Goal: Find specific page/section: Find specific page/section

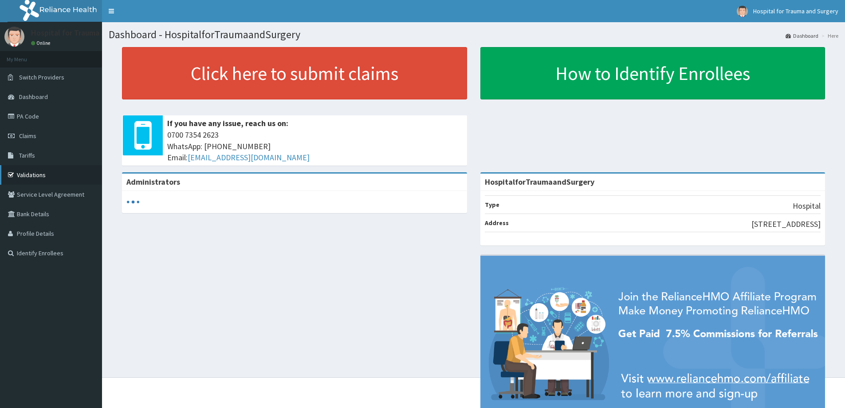
click at [63, 178] on link "Validations" at bounding box center [51, 175] width 102 height 20
click at [52, 171] on link "Validations" at bounding box center [51, 175] width 102 height 20
